Goal: Check status: Check status

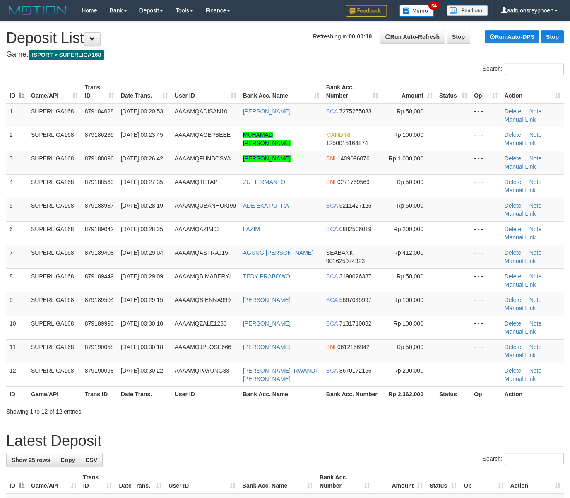
click at [108, 248] on td "879189408" at bounding box center [100, 257] width 36 height 24
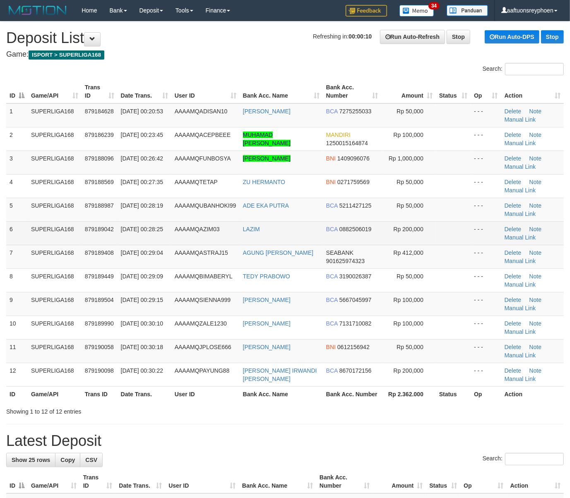
click at [93, 229] on span "879189042" at bounding box center [99, 229] width 29 height 7
click at [94, 229] on span "879189042" at bounding box center [99, 229] width 29 height 7
drag, startPoint x: 94, startPoint y: 229, endPoint x: 88, endPoint y: 233, distance: 6.9
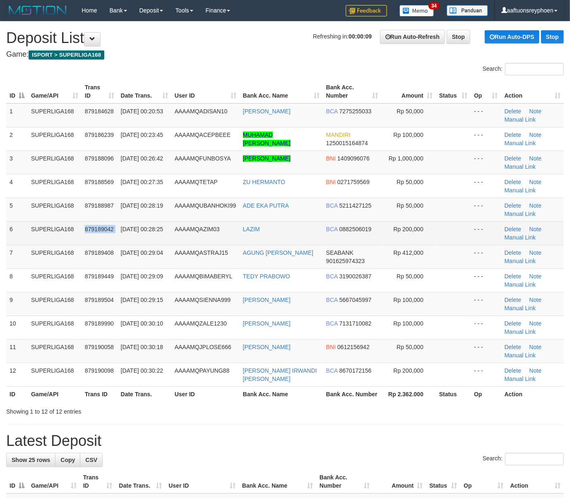
click at [93, 229] on span "879189042" at bounding box center [99, 229] width 29 height 7
click at [75, 236] on td "SUPERLIGA168" at bounding box center [55, 233] width 54 height 24
click at [86, 228] on span "879189042" at bounding box center [99, 229] width 29 height 7
click at [95, 232] on span "879189042" at bounding box center [99, 229] width 29 height 7
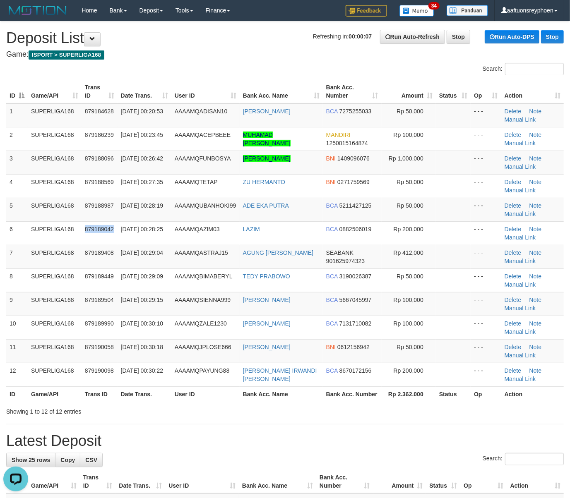
drag, startPoint x: 95, startPoint y: 232, endPoint x: 0, endPoint y: 270, distance: 102.0
click at [87, 235] on td "879189042" at bounding box center [100, 233] width 36 height 24
click at [151, 249] on td "[DATE] 00:29:04" at bounding box center [145, 257] width 54 height 24
click at [138, 251] on td "[DATE] 00:29:04" at bounding box center [145, 257] width 54 height 24
click at [74, 251] on td "SUPERLIGA168" at bounding box center [55, 257] width 54 height 24
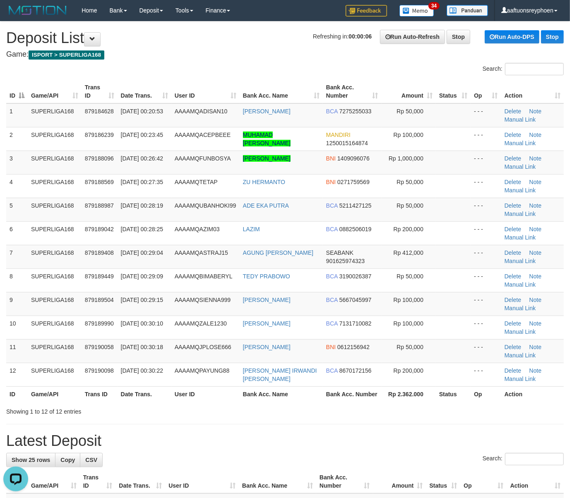
drag, startPoint x: 74, startPoint y: 251, endPoint x: 2, endPoint y: 274, distance: 75.2
click at [62, 253] on td "SUPERLIGA168" at bounding box center [55, 257] width 54 height 24
click at [110, 256] on td "879189408" at bounding box center [100, 257] width 36 height 24
